Goal: Information Seeking & Learning: Learn about a topic

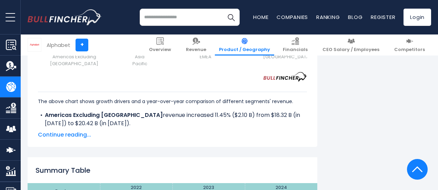
scroll to position [1000, 0]
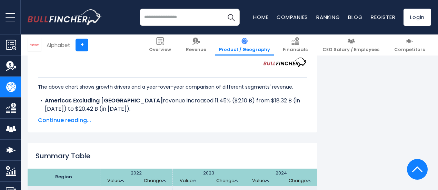
click at [78, 120] on span "Continue reading..." at bounding box center [172, 120] width 269 height 8
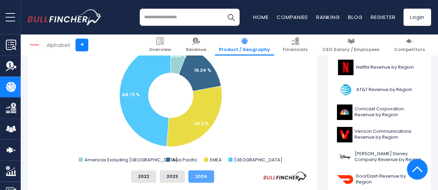
scroll to position [241, 0]
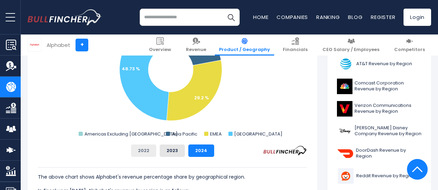
click at [143, 155] on button "2022" at bounding box center [143, 151] width 25 height 12
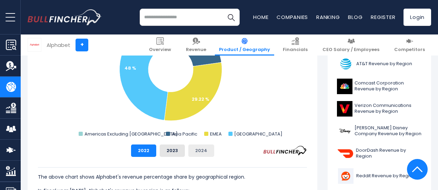
scroll to position [207, 0]
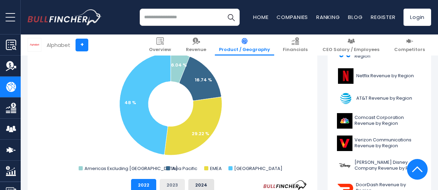
click at [172, 180] on button "2023" at bounding box center [172, 185] width 25 height 12
click at [194, 182] on button "2024" at bounding box center [201, 185] width 26 height 12
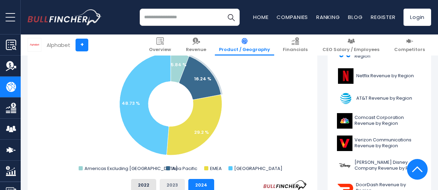
click at [166, 183] on button "2023" at bounding box center [172, 185] width 25 height 12
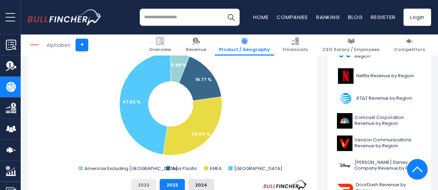
click at [146, 185] on button "2022" at bounding box center [143, 185] width 25 height 12
click at [197, 182] on button "2024" at bounding box center [201, 185] width 26 height 12
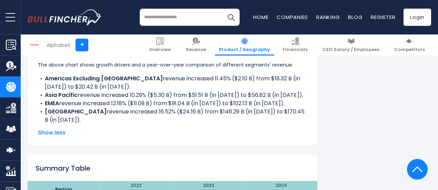
scroll to position [1035, 0]
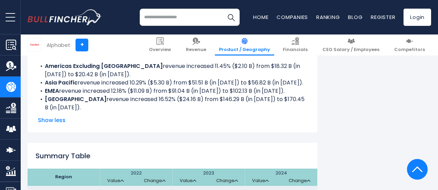
click at [126, 87] on li "Asia Pacific revenue increased 10.29% ($5.30 B) from $51.51 B (in [DATE]) to $5…" at bounding box center [172, 83] width 269 height 8
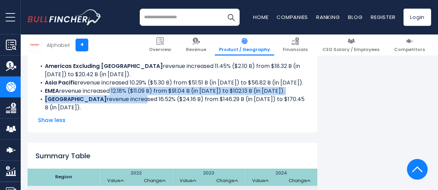
drag, startPoint x: 105, startPoint y: 100, endPoint x: 120, endPoint y: 104, distance: 15.7
click at [120, 104] on div "The above chart shows growth drivers and a year-over-year comparison of differe…" at bounding box center [172, 71] width 269 height 79
click at [120, 104] on li "UNITED STATES revenue increased 16.52% ($24.16 B) from $146.29 B (in [DATE]) to…" at bounding box center [172, 103] width 269 height 17
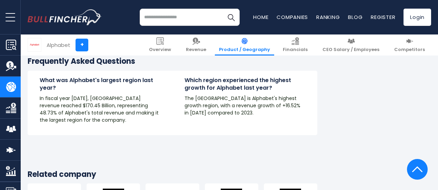
scroll to position [1345, 0]
